Goal: Transaction & Acquisition: Purchase product/service

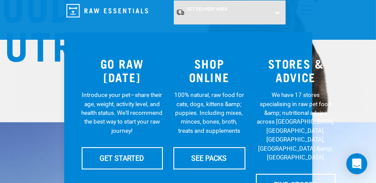
scroll to position [218, 0]
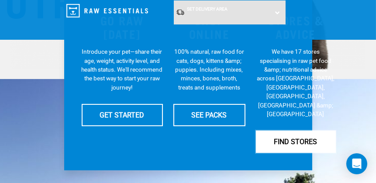
click at [288, 130] on link "FIND STORES" at bounding box center [296, 141] width 80 height 22
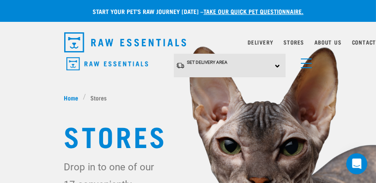
click at [277, 64] on div "Set Delivery Area North Island South Island" at bounding box center [230, 66] width 112 height 24
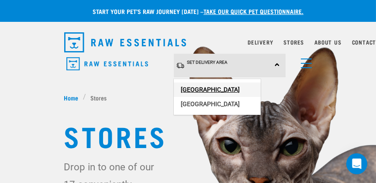
click at [224, 85] on link "[GEOGRAPHIC_DATA]" at bounding box center [217, 89] width 87 height 14
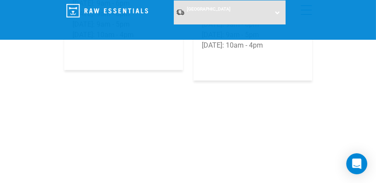
scroll to position [2442, 0]
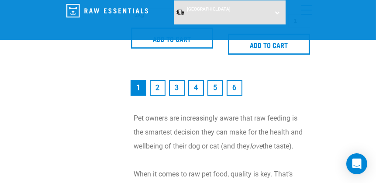
scroll to position [2748, 0]
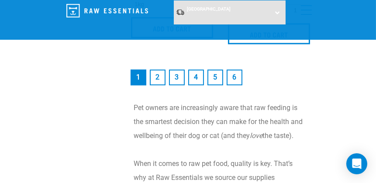
click at [156, 76] on link "2" at bounding box center [158, 77] width 16 height 16
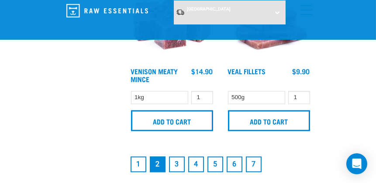
scroll to position [2704, 0]
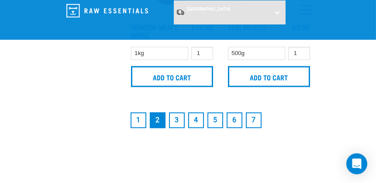
click at [174, 121] on link "3" at bounding box center [177, 120] width 16 height 16
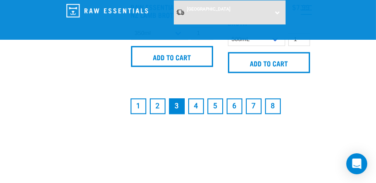
scroll to position [2748, 0]
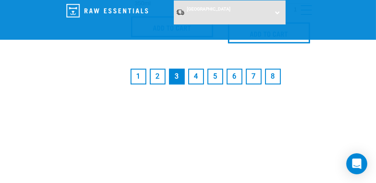
click at [197, 75] on link "4" at bounding box center [196, 76] width 16 height 16
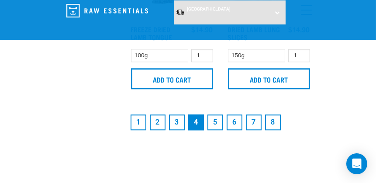
scroll to position [2704, 0]
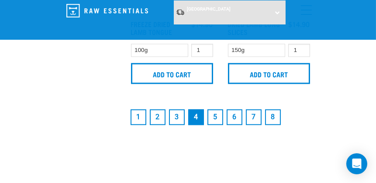
click at [216, 115] on link "5" at bounding box center [215, 117] width 16 height 16
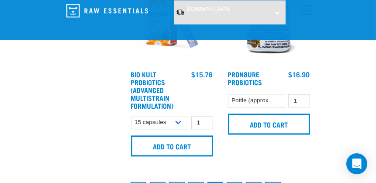
scroll to position [2704, 0]
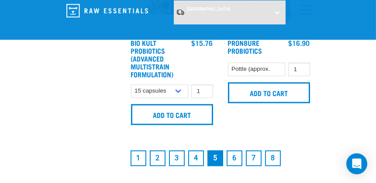
click at [234, 152] on link "6" at bounding box center [234, 158] width 16 height 16
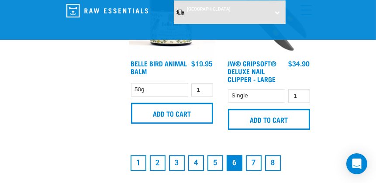
scroll to position [2704, 0]
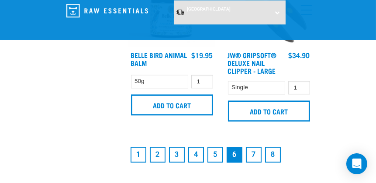
click at [254, 150] on link "7" at bounding box center [254, 155] width 16 height 16
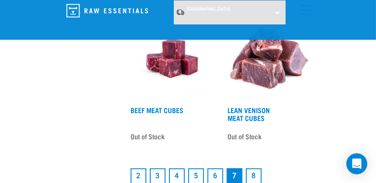
scroll to position [2530, 0]
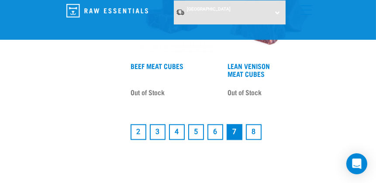
click at [253, 128] on link "8" at bounding box center [254, 132] width 16 height 16
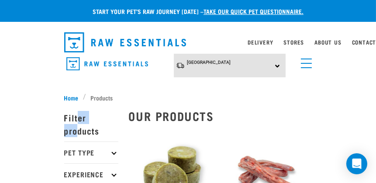
click at [77, 124] on p "Filter products" at bounding box center [91, 123] width 54 height 35
click at [129, 133] on img at bounding box center [172, 172] width 86 height 86
click at [113, 152] on icon at bounding box center [113, 152] width 5 height 5
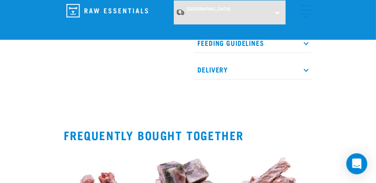
scroll to position [349, 0]
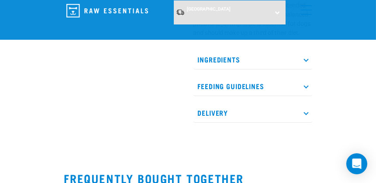
click at [303, 58] on p "Ingredients" at bounding box center [252, 60] width 119 height 20
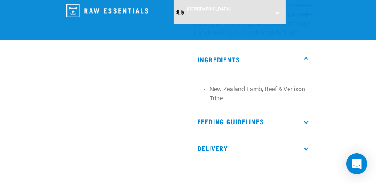
click at [303, 58] on p "Ingredients" at bounding box center [252, 60] width 119 height 20
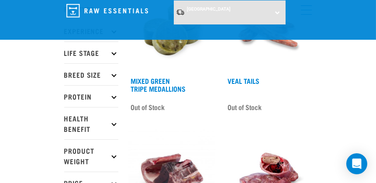
scroll to position [87, 0]
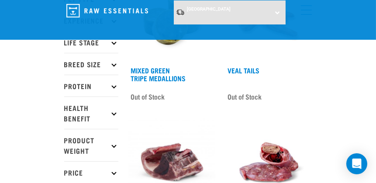
click at [76, 60] on p "Breed Size" at bounding box center [91, 64] width 54 height 22
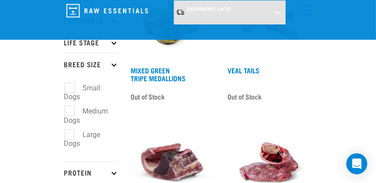
click at [70, 113] on label "Medium Dogs" at bounding box center [86, 116] width 44 height 20
click at [70, 113] on input "Medium Dogs" at bounding box center [67, 110] width 6 height 6
checkbox input "true"
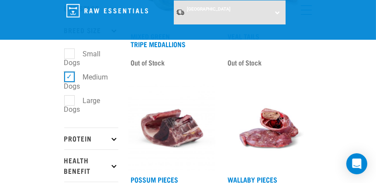
scroll to position [131, 0]
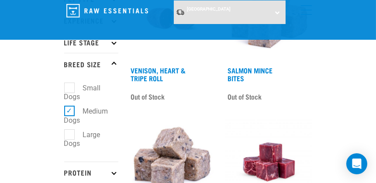
scroll to position [131, 0]
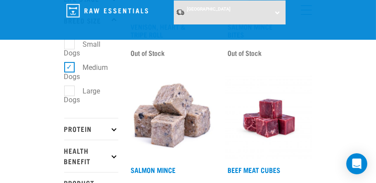
click at [113, 131] on icon at bounding box center [113, 128] width 5 height 5
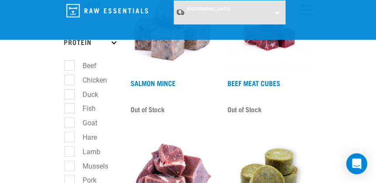
scroll to position [262, 0]
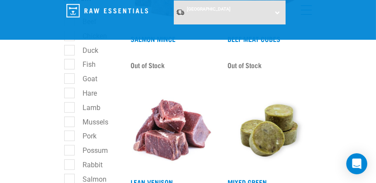
click at [70, 67] on label "Fish" at bounding box center [84, 64] width 31 height 11
click at [70, 66] on input "Fish" at bounding box center [67, 63] width 6 height 6
checkbox input "true"
click at [70, 84] on label "Goat" at bounding box center [85, 78] width 32 height 11
click at [70, 80] on input "Goat" at bounding box center [67, 78] width 6 height 6
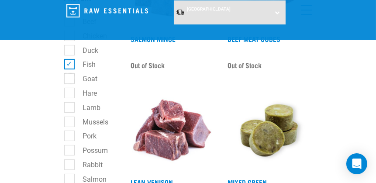
checkbox input "true"
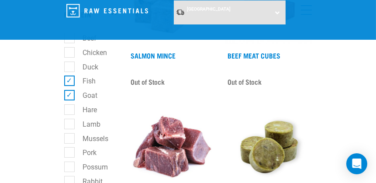
scroll to position [262, 0]
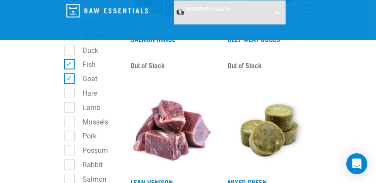
click at [71, 125] on label "Mussels" at bounding box center [90, 121] width 43 height 11
click at [70, 123] on input "Mussels" at bounding box center [67, 120] width 6 height 6
checkbox input "true"
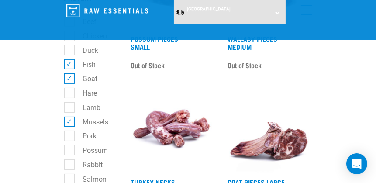
scroll to position [305, 0]
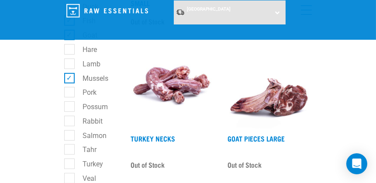
click at [69, 110] on label "Possum" at bounding box center [90, 106] width 43 height 11
click at [68, 108] on input "Possum" at bounding box center [67, 105] width 6 height 6
checkbox input "true"
click at [69, 124] on label "Rabbit" at bounding box center [88, 121] width 38 height 11
click at [68, 122] on input "Rabbit" at bounding box center [67, 119] width 6 height 6
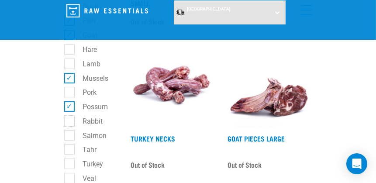
checkbox input "true"
click at [70, 139] on label "Salmon" at bounding box center [89, 135] width 41 height 11
click at [70, 137] on input "Salmon" at bounding box center [67, 134] width 6 height 6
checkbox input "true"
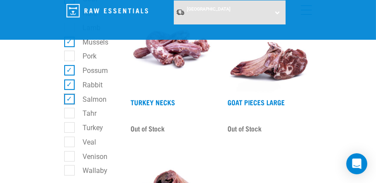
scroll to position [349, 0]
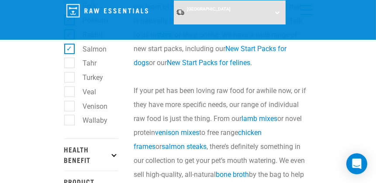
scroll to position [392, 0]
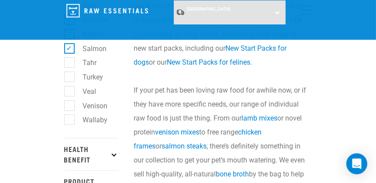
click at [71, 111] on label "Venison" at bounding box center [90, 105] width 42 height 11
click at [70, 107] on input "Venison" at bounding box center [67, 104] width 6 height 6
checkbox input "true"
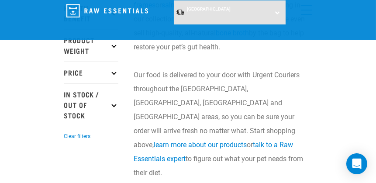
scroll to position [523, 0]
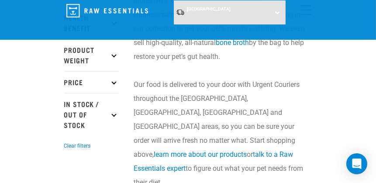
click at [113, 116] on icon at bounding box center [113, 114] width 5 height 5
click at [69, 153] on label "In Stock" at bounding box center [90, 148] width 42 height 11
click at [67, 150] on input "In Stock" at bounding box center [67, 147] width 6 height 6
checkbox input "true"
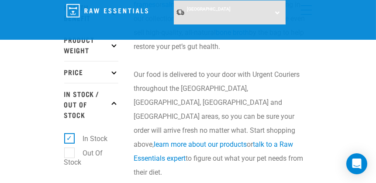
scroll to position [523, 0]
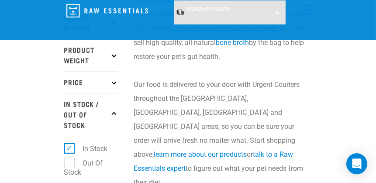
click at [113, 84] on icon at bounding box center [113, 81] width 5 height 5
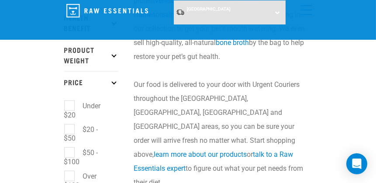
click at [113, 84] on icon at bounding box center [113, 81] width 5 height 5
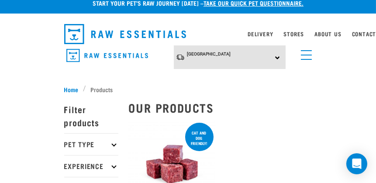
scroll to position [0, 0]
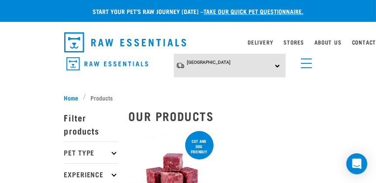
click at [147, 89] on div "×" at bounding box center [188, 91] width 376 height 4
click at [102, 95] on li "Products" at bounding box center [100, 97] width 34 height 9
click at [72, 96] on span "Home" at bounding box center [71, 97] width 14 height 9
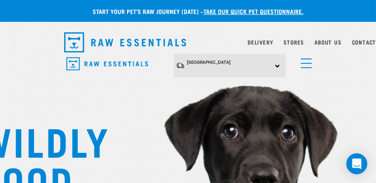
click at [72, 38] on img "dropdown navigation" at bounding box center [125, 42] width 122 height 20
click at [255, 10] on link "take our quick pet questionnaire." at bounding box center [253, 11] width 100 height 3
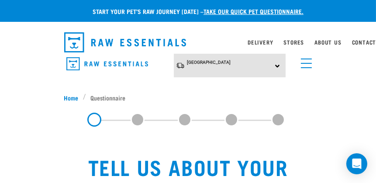
click at [73, 64] on img "dropdown navigation" at bounding box center [107, 64] width 82 height 14
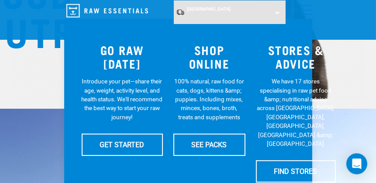
scroll to position [218, 0]
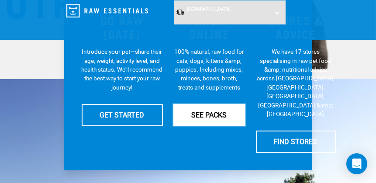
click at [208, 112] on link "SEE PACKS" at bounding box center [209, 115] width 72 height 22
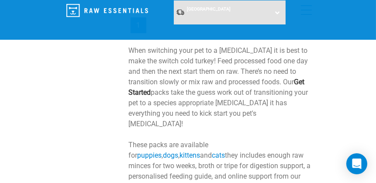
scroll to position [480, 0]
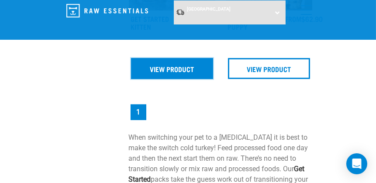
click at [192, 62] on link "View Product" at bounding box center [172, 68] width 82 height 21
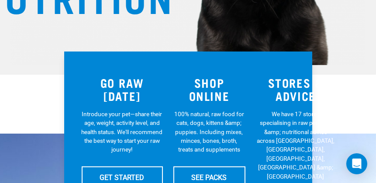
scroll to position [265, 0]
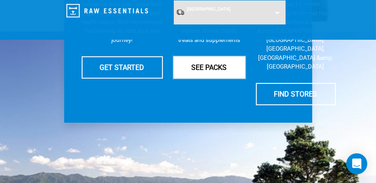
click at [208, 63] on link "SEE PACKS" at bounding box center [209, 67] width 72 height 22
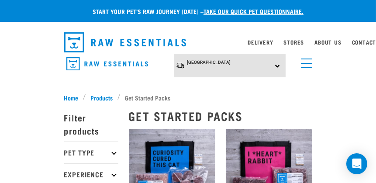
click at [111, 151] on p "Pet Type" at bounding box center [91, 152] width 54 height 22
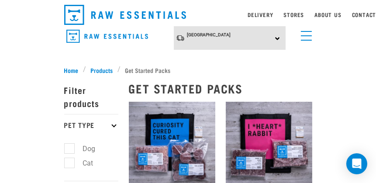
scroll to position [43, 0]
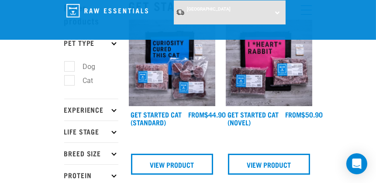
click at [72, 64] on label "Dog" at bounding box center [84, 66] width 30 height 11
click at [70, 64] on input "Dog" at bounding box center [67, 65] width 6 height 6
checkbox input "true"
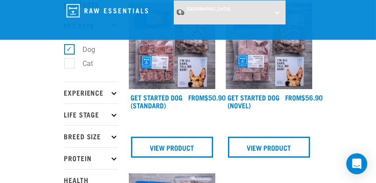
scroll to position [43, 0]
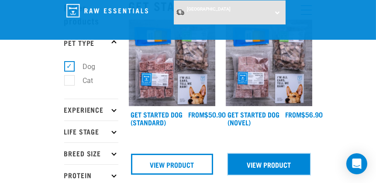
click at [260, 158] on link "View Product" at bounding box center [269, 164] width 82 height 21
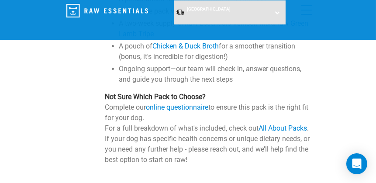
scroll to position [218, 0]
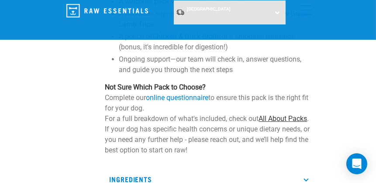
click at [275, 116] on link "All About Packs" at bounding box center [283, 118] width 48 height 8
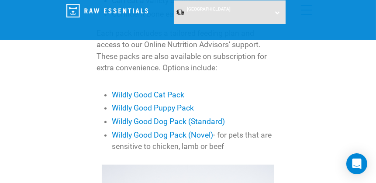
scroll to position [480, 0]
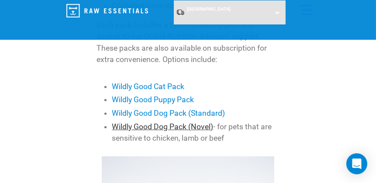
click at [155, 123] on link "Wildly Good Dog Pack (Novel)" at bounding box center [162, 126] width 101 height 9
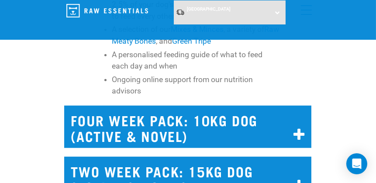
scroll to position [5434, 0]
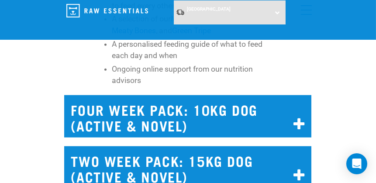
click at [191, 101] on h2 "FOUR WEEK PACK: 10KG DOG (ACTIVE & NOVEL)" at bounding box center [187, 116] width 247 height 42
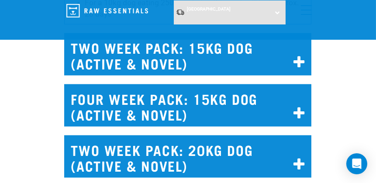
scroll to position [5608, 0]
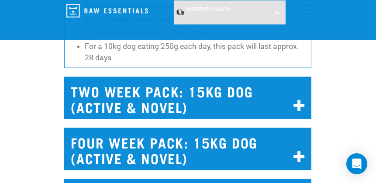
click at [205, 133] on h2 "FOUR WEEK PACK: 15KG DOG (ACTIVE & NOVEL)" at bounding box center [187, 149] width 247 height 42
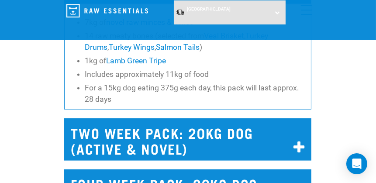
scroll to position [5783, 0]
